Goal: Task Accomplishment & Management: Manage account settings

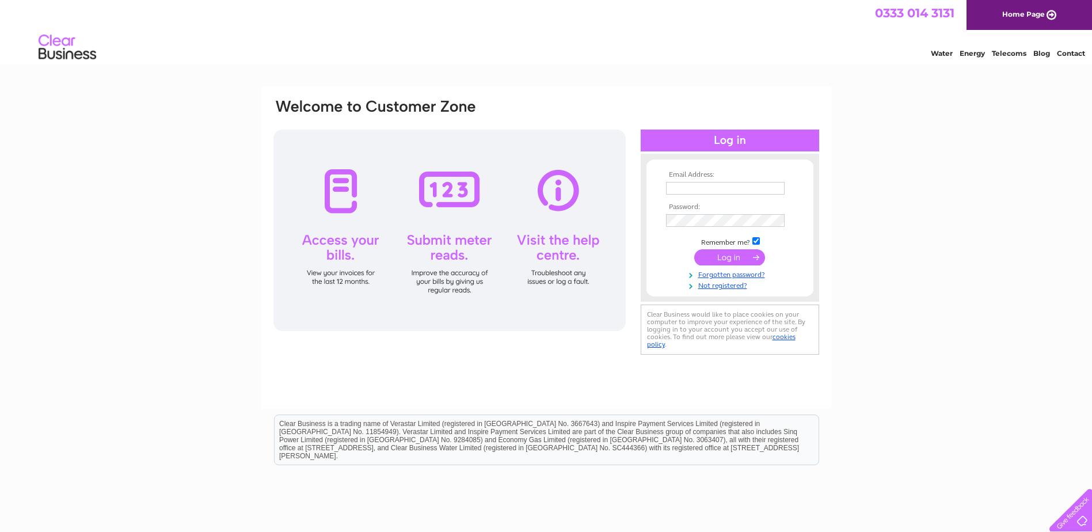
type input "utilities@admiraltaverns.co.uk"
click at [728, 264] on input "submit" at bounding box center [730, 257] width 71 height 16
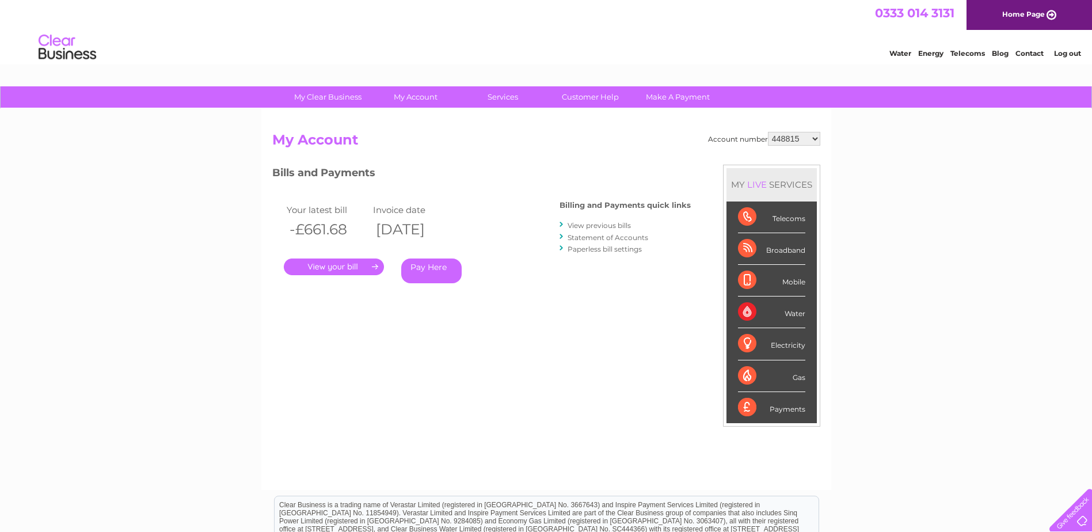
click at [815, 138] on select "448815 973357 1153326 30278378 30280434 30292905 30294376 30300749 30301071 303…" at bounding box center [794, 139] width 52 height 14
click at [891, 420] on div "My Clear Business Login Details My Details My Preferences Link Account My Accou…" at bounding box center [546, 386] width 1092 height 601
click at [1072, 50] on link "Log out" at bounding box center [1067, 53] width 27 height 9
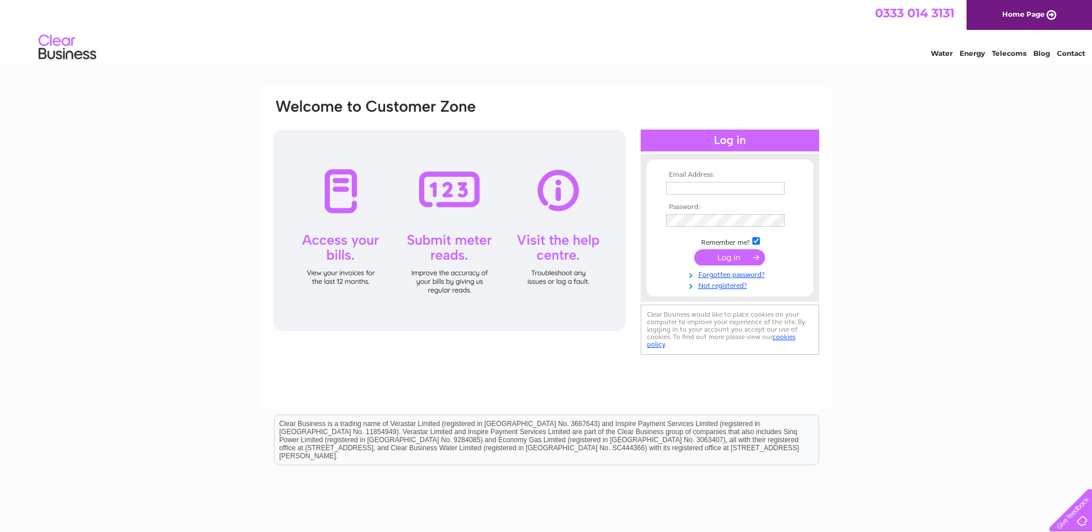
click at [60, 55] on img at bounding box center [67, 47] width 59 height 35
click at [1005, 12] on link "Home Page" at bounding box center [1030, 15] width 126 height 30
type input "[EMAIL_ADDRESS][DOMAIN_NAME]"
click at [725, 257] on input "submit" at bounding box center [730, 257] width 71 height 16
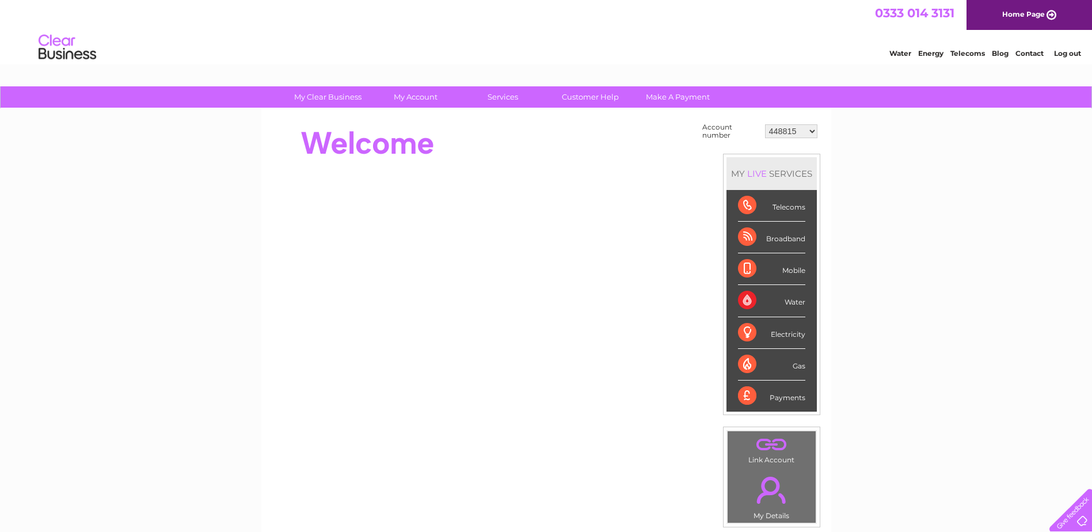
click at [772, 446] on link "." at bounding box center [772, 444] width 82 height 20
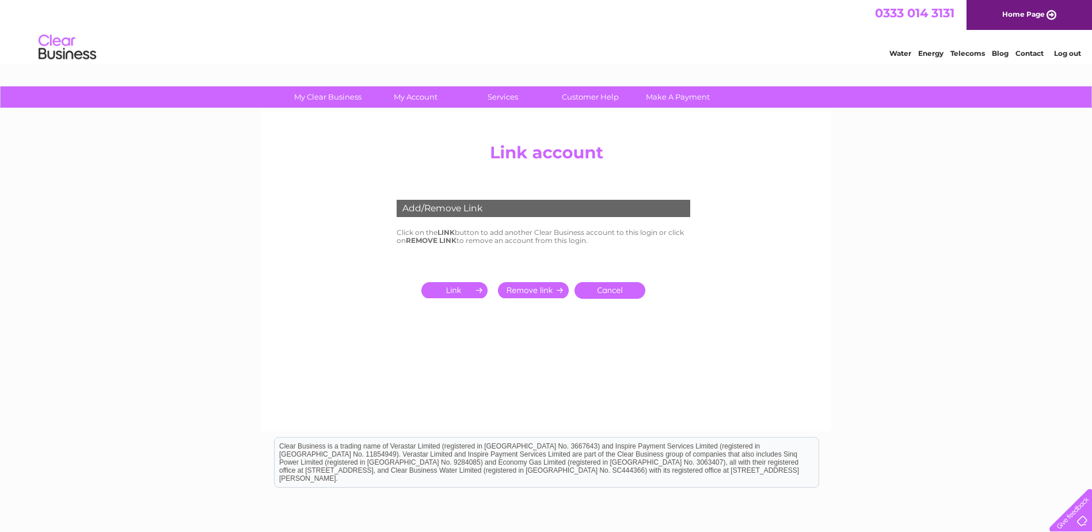
click at [465, 288] on input "submit" at bounding box center [457, 290] width 71 height 16
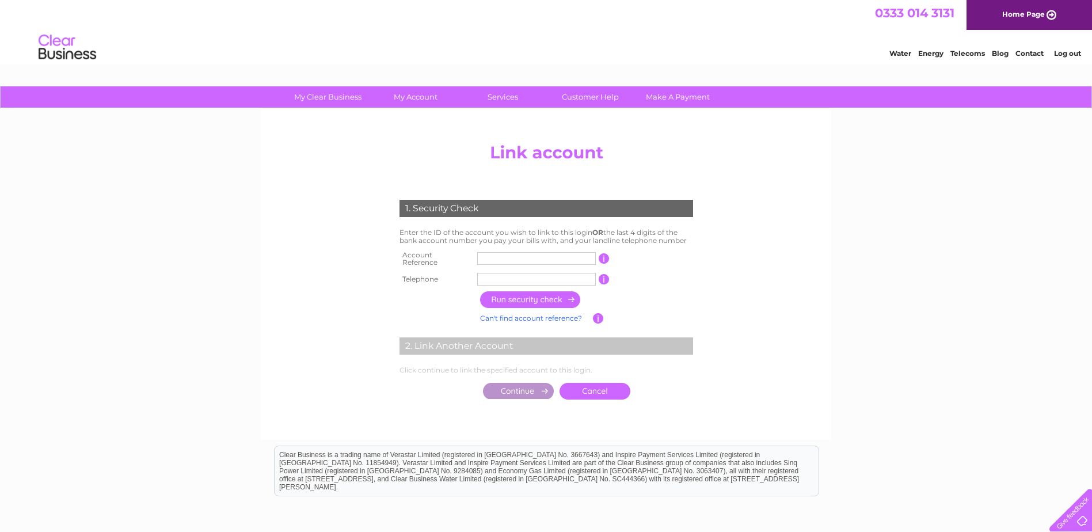
click at [499, 257] on input "text" at bounding box center [536, 258] width 119 height 13
click at [530, 255] on input "text" at bounding box center [536, 258] width 119 height 13
type input "30322695"
click at [521, 275] on input "text" at bounding box center [536, 279] width 119 height 13
click at [517, 298] on input "button" at bounding box center [530, 299] width 101 height 17
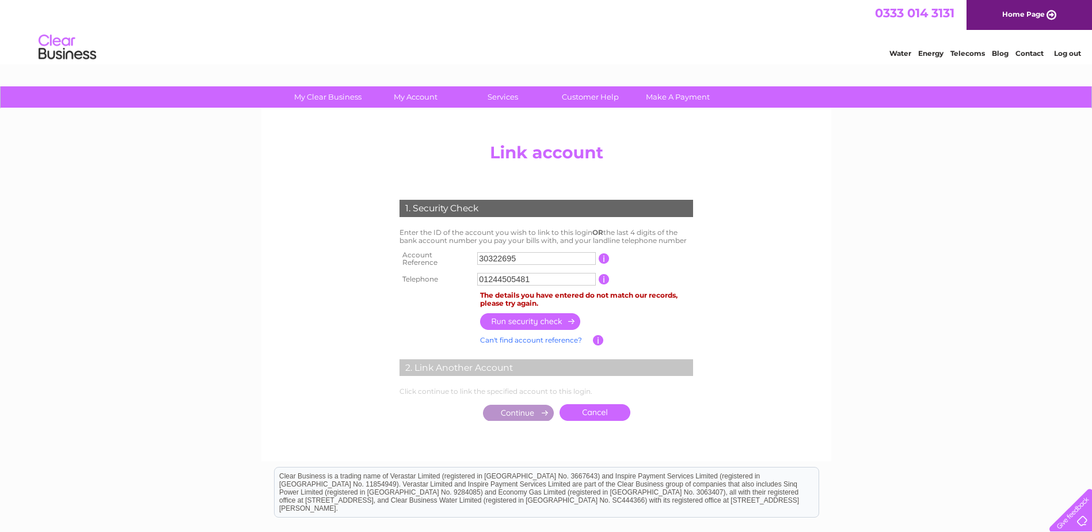
drag, startPoint x: 549, startPoint y: 277, endPoint x: 472, endPoint y: 277, distance: 76.6
click at [472, 277] on tr "Telephone 01244505481 1 of the landline telephone numbers you have given us" at bounding box center [546, 279] width 299 height 18
drag, startPoint x: 503, startPoint y: 275, endPoint x: 449, endPoint y: 275, distance: 53.6
click at [449, 275] on tr "Telephone 07 1 of the landline telephone numbers you have given us" at bounding box center [546, 279] width 299 height 18
click at [512, 280] on input "07" at bounding box center [536, 279] width 119 height 13
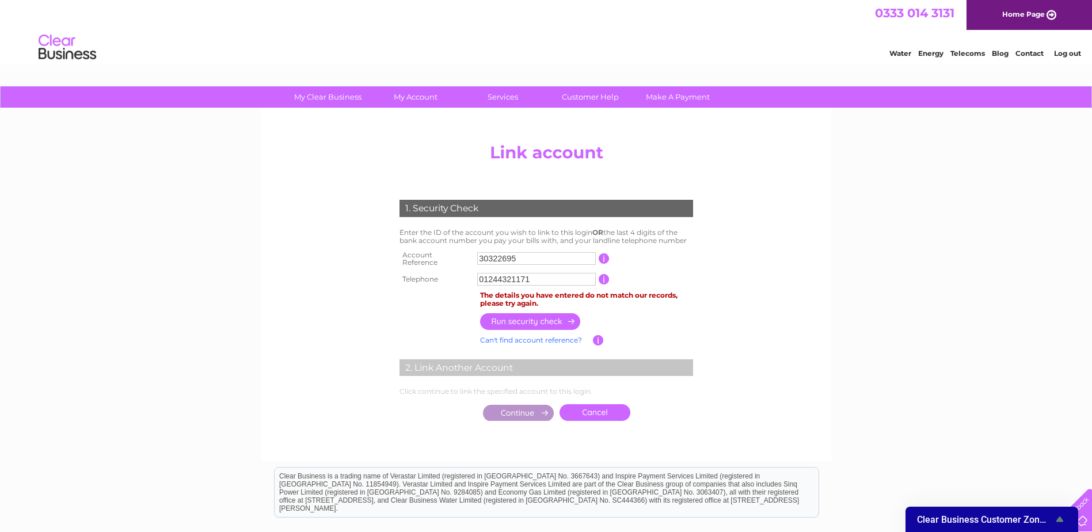
click at [523, 316] on input "button" at bounding box center [530, 321] width 101 height 17
click at [533, 274] on input "01244321171" at bounding box center [536, 279] width 119 height 13
drag, startPoint x: 533, startPoint y: 274, endPoint x: 482, endPoint y: 275, distance: 51.3
click at [482, 275] on input "01244321171" at bounding box center [536, 279] width 119 height 13
click at [519, 313] on input "button" at bounding box center [530, 321] width 101 height 17
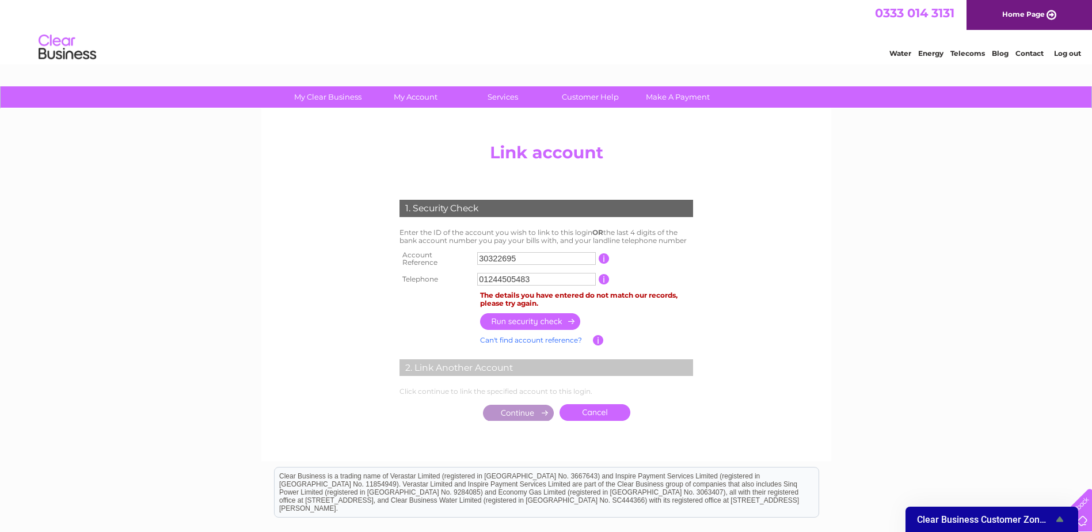
click at [519, 313] on input "button" at bounding box center [530, 321] width 101 height 17
drag, startPoint x: 547, startPoint y: 275, endPoint x: 484, endPoint y: 275, distance: 62.8
click at [484, 275] on input "01244505483" at bounding box center [536, 279] width 119 height 13
type input "0"
click at [840, 294] on div "My Clear Business Login Details My Details My Preferences Link Account My Accou…" at bounding box center [546, 372] width 1092 height 572
